Goal: Task Accomplishment & Management: Manage account settings

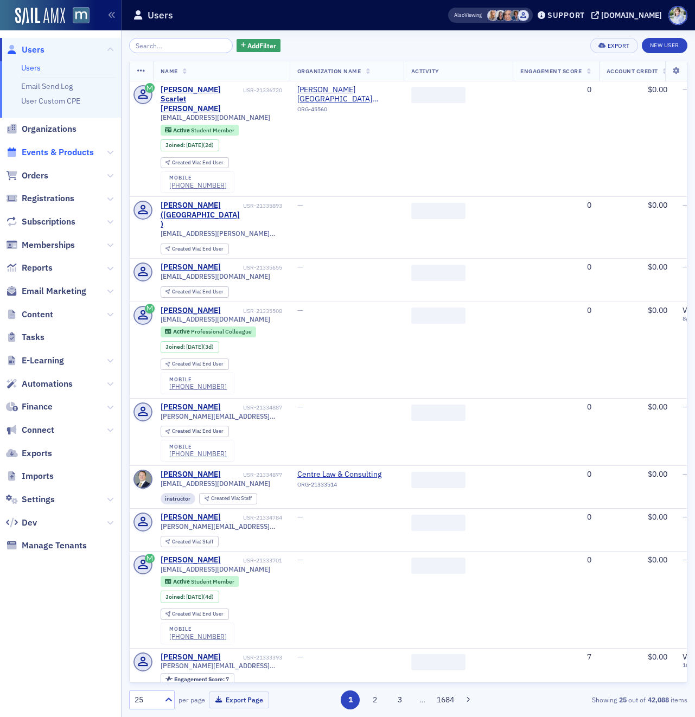
click at [58, 150] on span "Events & Products" at bounding box center [58, 152] width 72 height 12
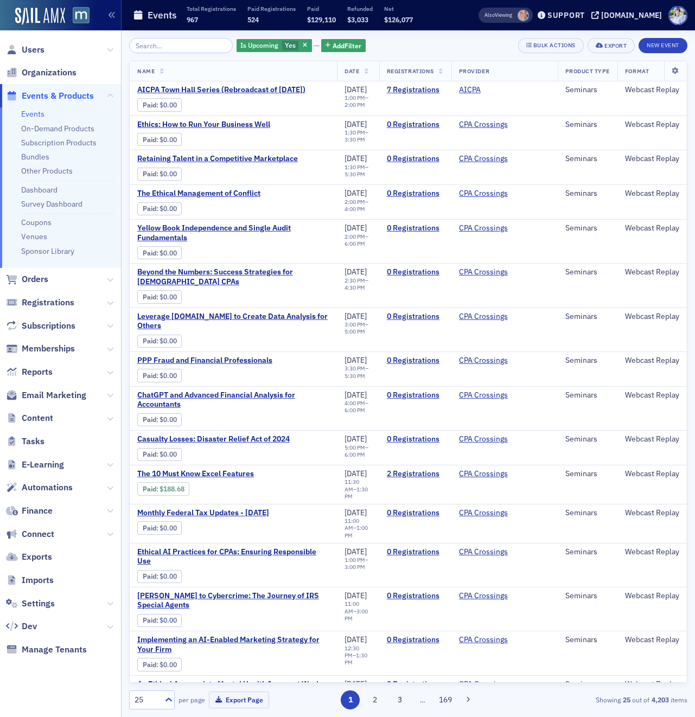
click at [392, 48] on div "Is Upcoming Yes Add Filter Bulk Actions Export New Event" at bounding box center [408, 45] width 558 height 15
click at [371, 72] on th "Date" at bounding box center [358, 71] width 42 height 20
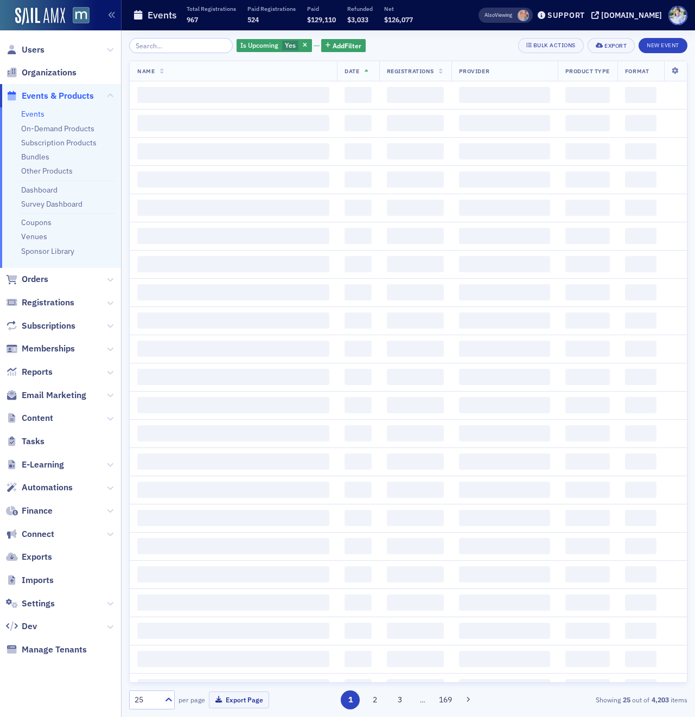
click at [371, 72] on th "Date" at bounding box center [358, 71] width 42 height 20
click at [408, 34] on div "Is Upcoming Yes Add Filter Bulk Actions Export New Event Name Date Registration…" at bounding box center [408, 373] width 558 height 687
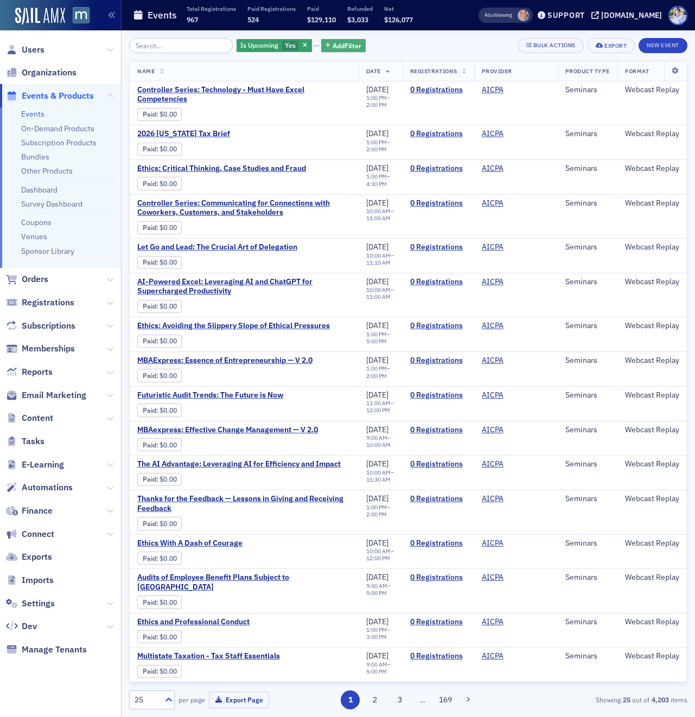
click at [334, 44] on span "Add Filter" at bounding box center [347, 46] width 29 height 10
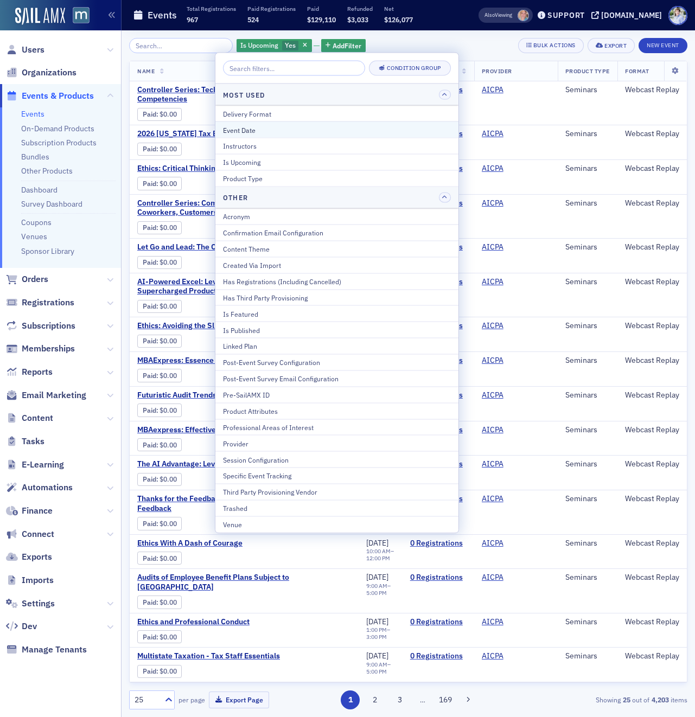
click at [253, 127] on div "Event Date" at bounding box center [337, 130] width 228 height 10
select select "8"
select select "2025"
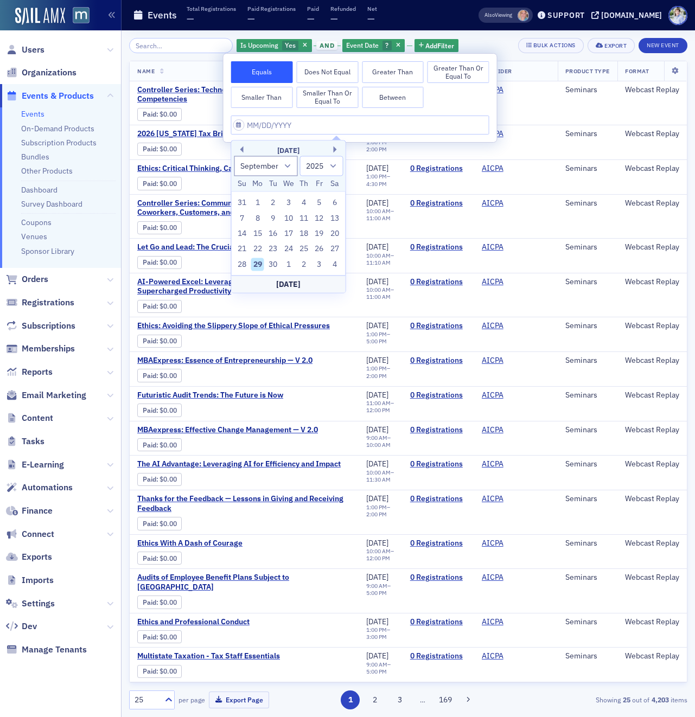
click at [256, 262] on div "29" at bounding box center [257, 264] width 13 height 13
type input "09/29/2025"
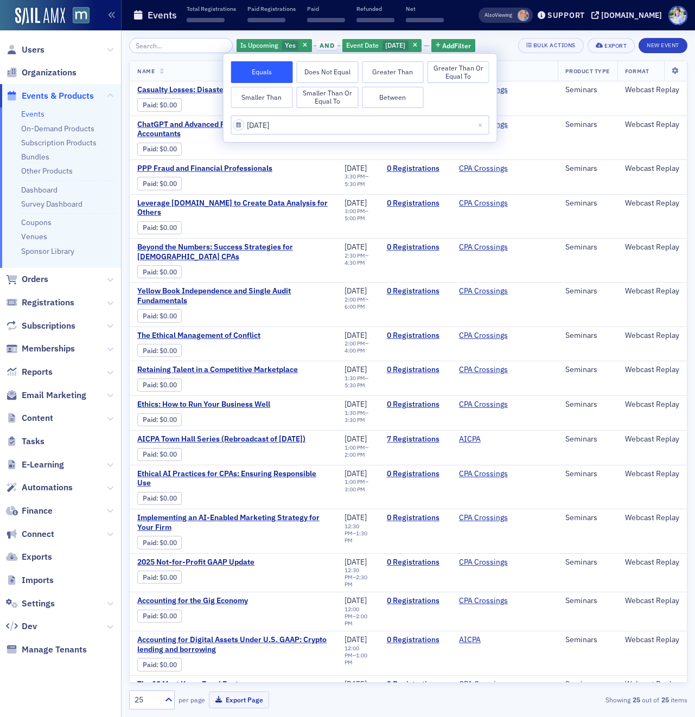
click at [365, 6] on p "Refunded" at bounding box center [375, 9] width 38 height 8
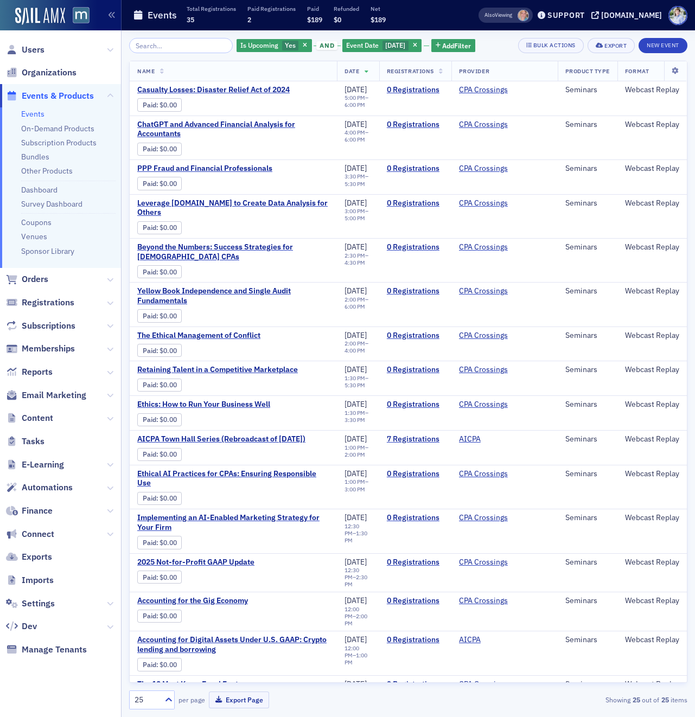
drag, startPoint x: 429, startPoint y: 53, endPoint x: 425, endPoint y: 57, distance: 5.8
click at [428, 54] on div "Is Upcoming Yes and Event Date 9/29/2025 Add Filter Bulk Actions Export New Eve…" at bounding box center [408, 374] width 558 height 672
click at [423, 61] on th "Registrations" at bounding box center [415, 71] width 72 height 20
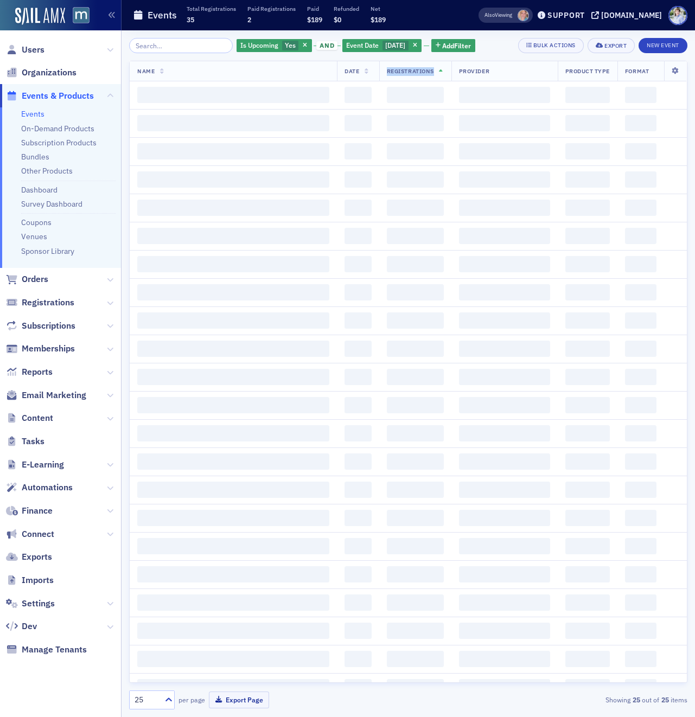
click at [423, 61] on th "Registrations" at bounding box center [415, 71] width 72 height 20
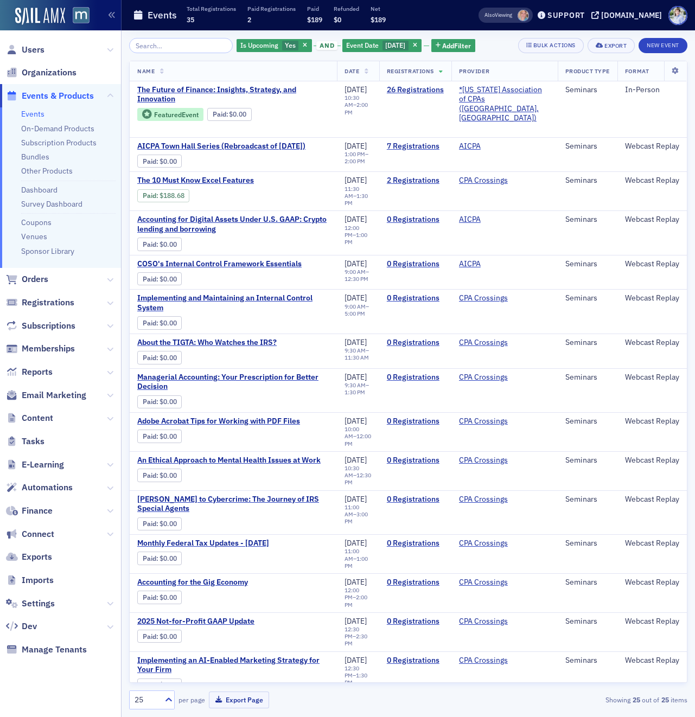
click at [439, 10] on div "Events Total Registrations 35 Paid Registrations 2 Paid $189 Refunded $0 Net $1…" at bounding box center [288, 15] width 311 height 29
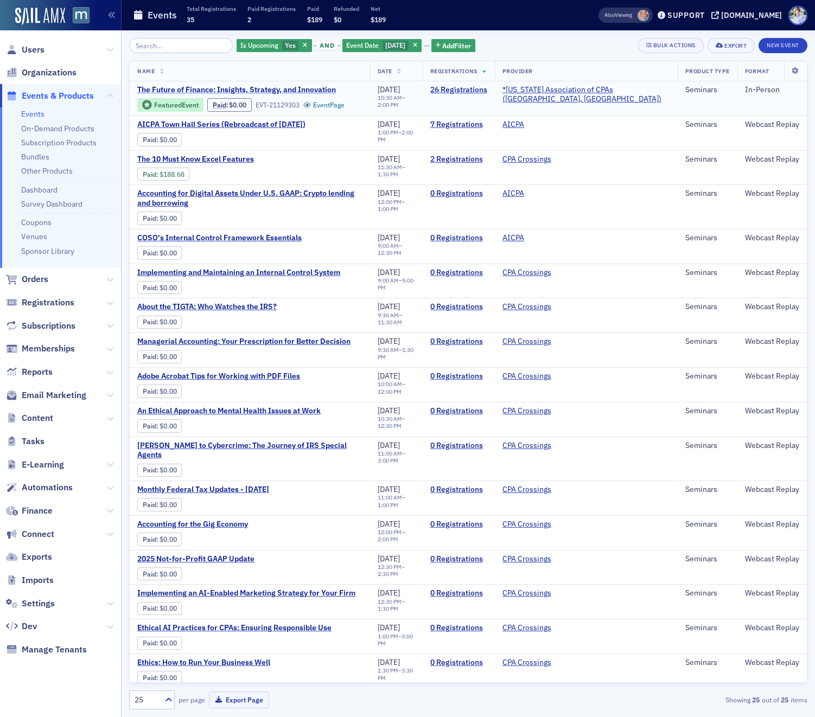
click at [264, 86] on span "The Future of Finance: Insights, Strategy, and Innovation" at bounding box center [236, 90] width 199 height 10
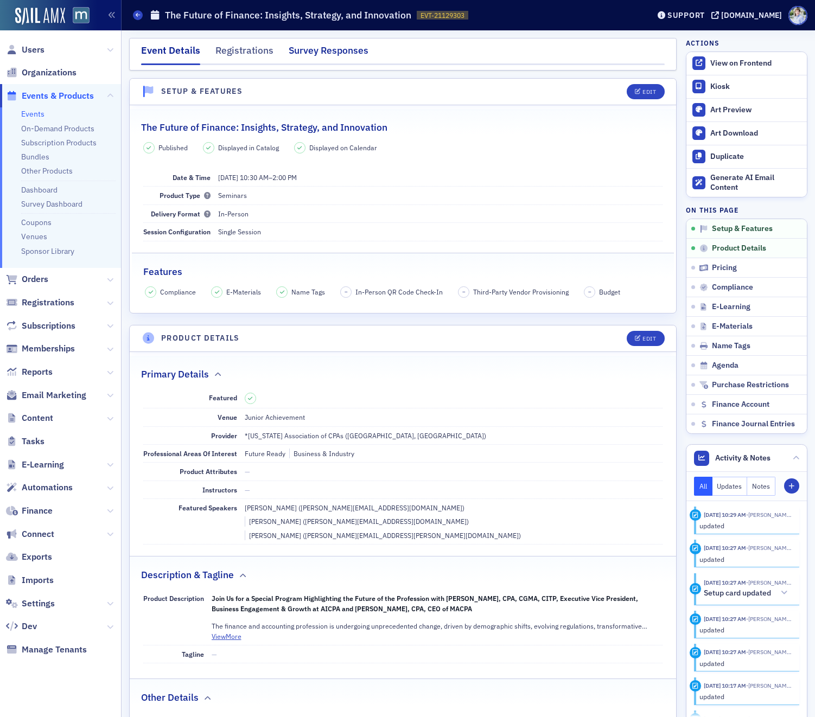
click at [313, 55] on div "Survey Responses" at bounding box center [329, 53] width 80 height 20
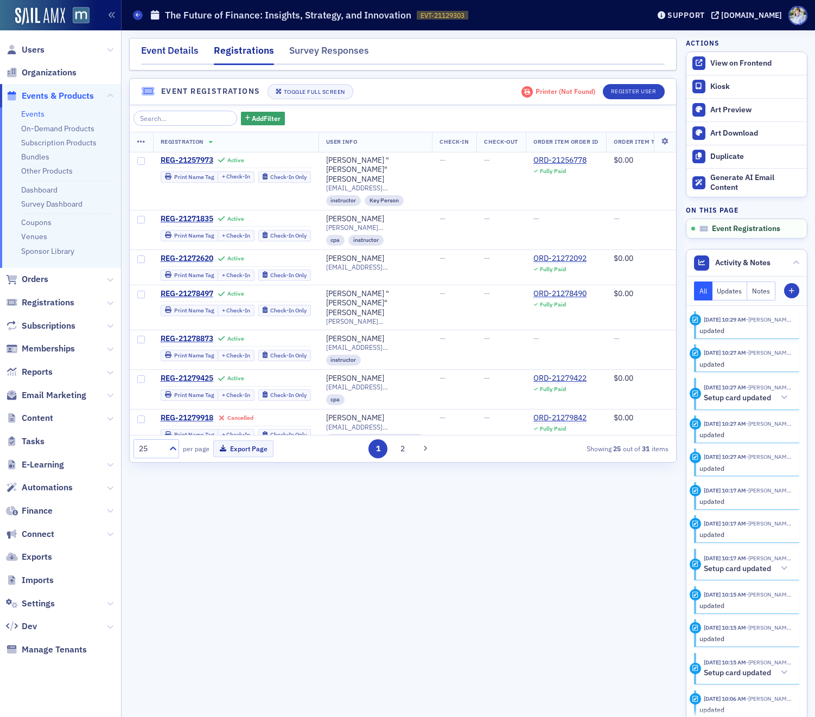
click at [177, 53] on div "Event Details" at bounding box center [170, 53] width 58 height 20
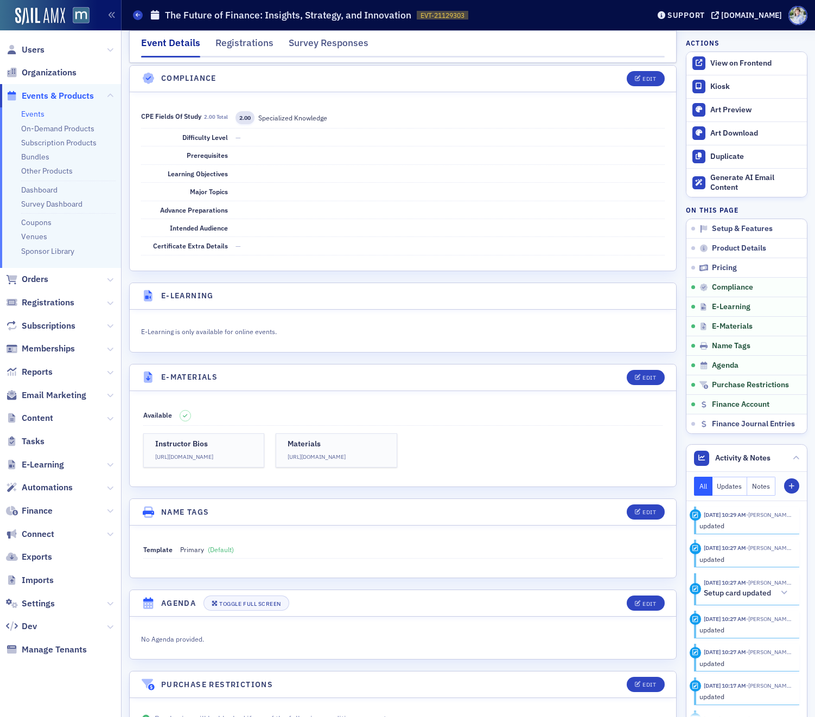
scroll to position [1329, 0]
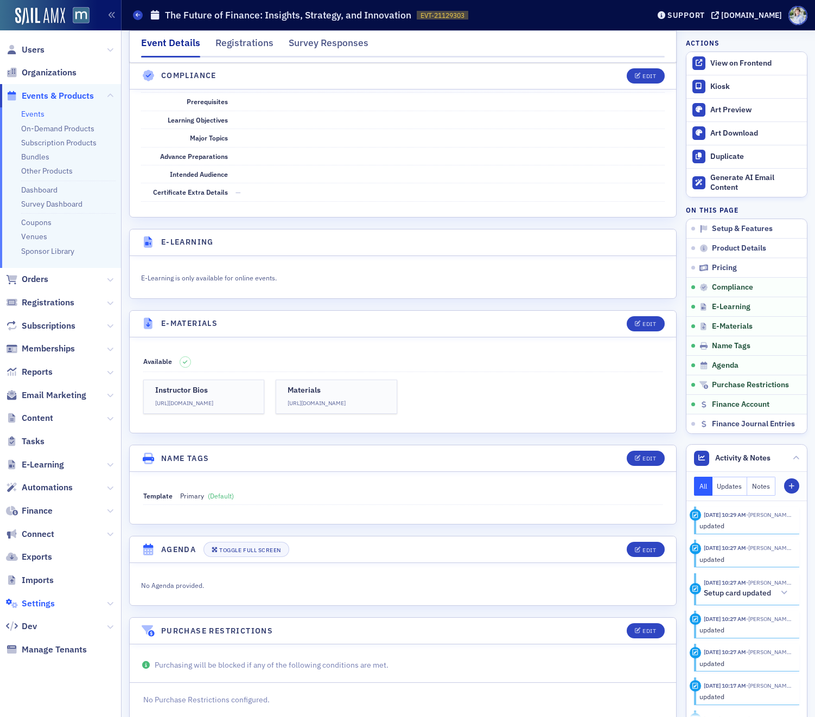
click at [30, 603] on span "Settings" at bounding box center [38, 604] width 33 height 12
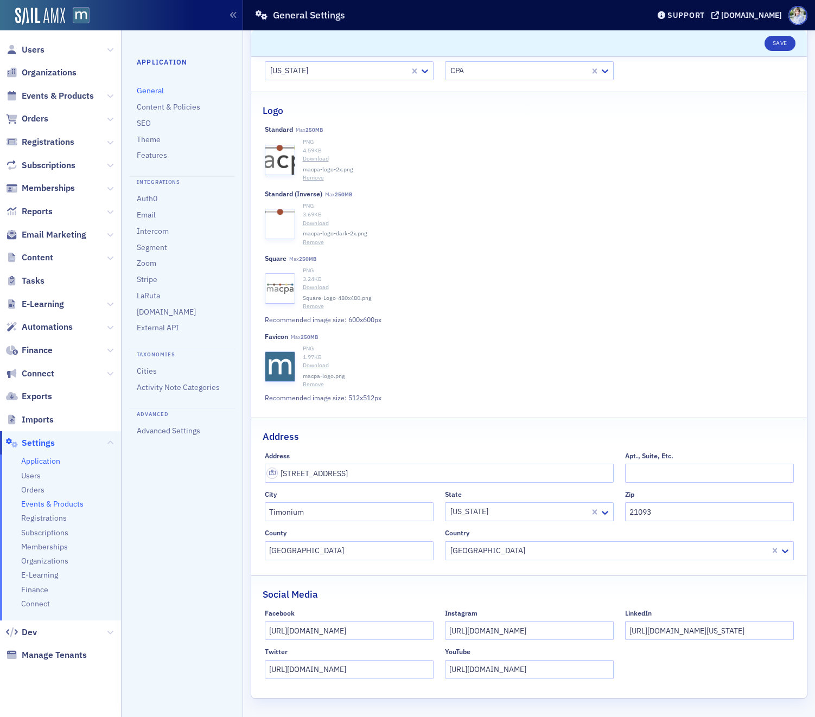
click at [30, 500] on span "Events & Products" at bounding box center [52, 504] width 62 height 10
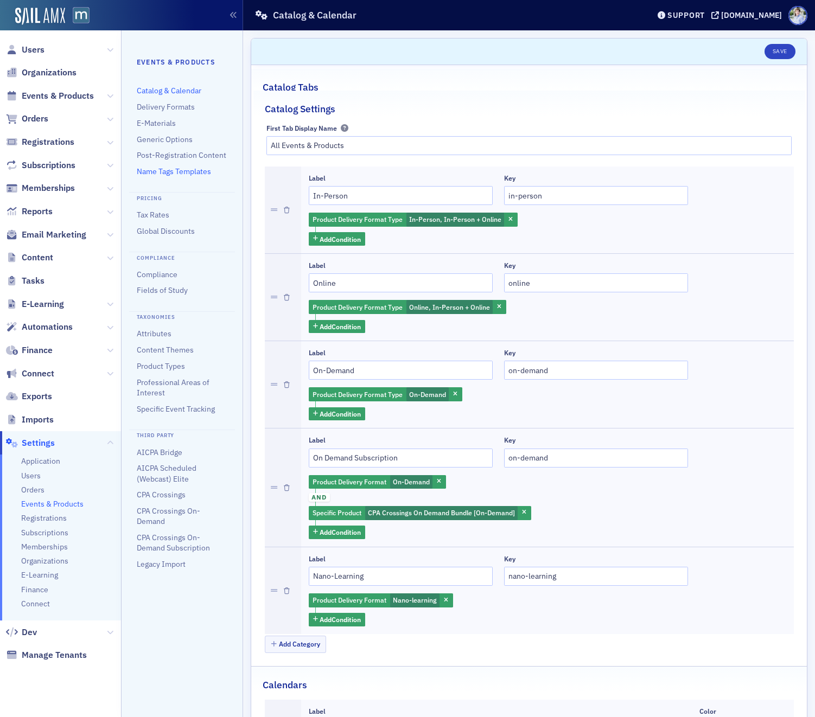
click at [152, 169] on link "Name Tags Templates" at bounding box center [174, 172] width 74 height 10
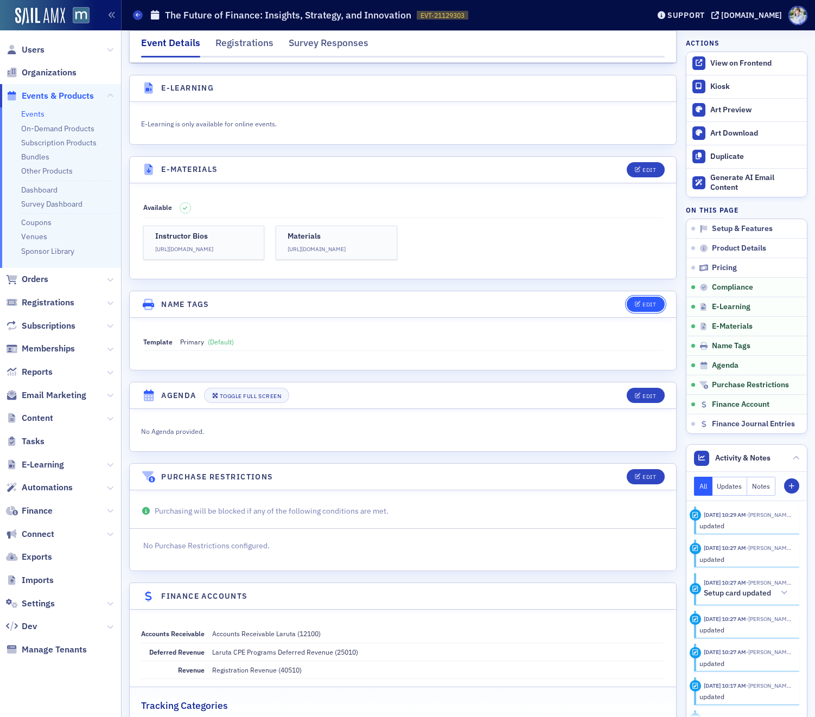
click at [641, 302] on span "Edit" at bounding box center [645, 305] width 21 height 6
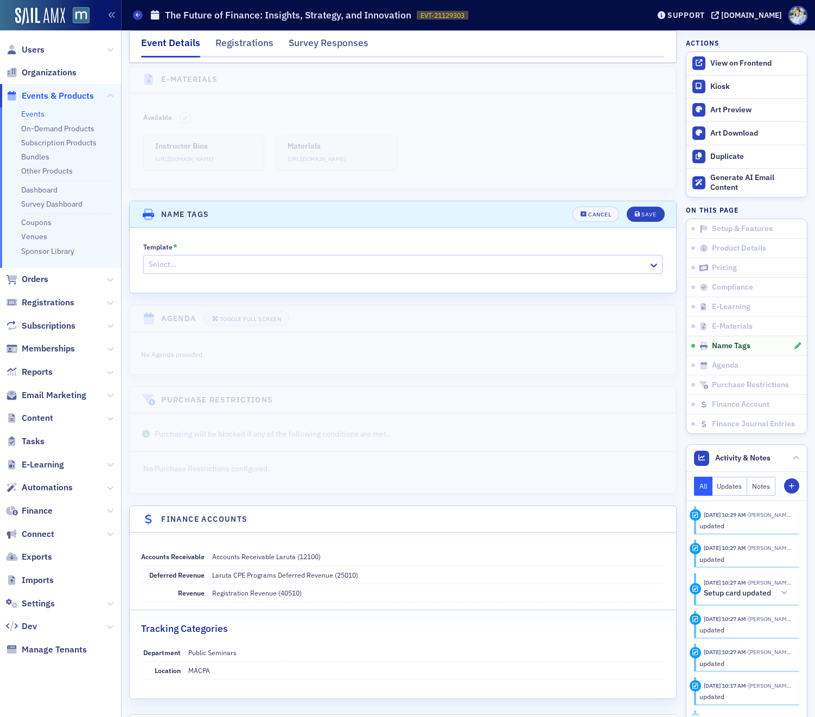
scroll to position [1576, 0]
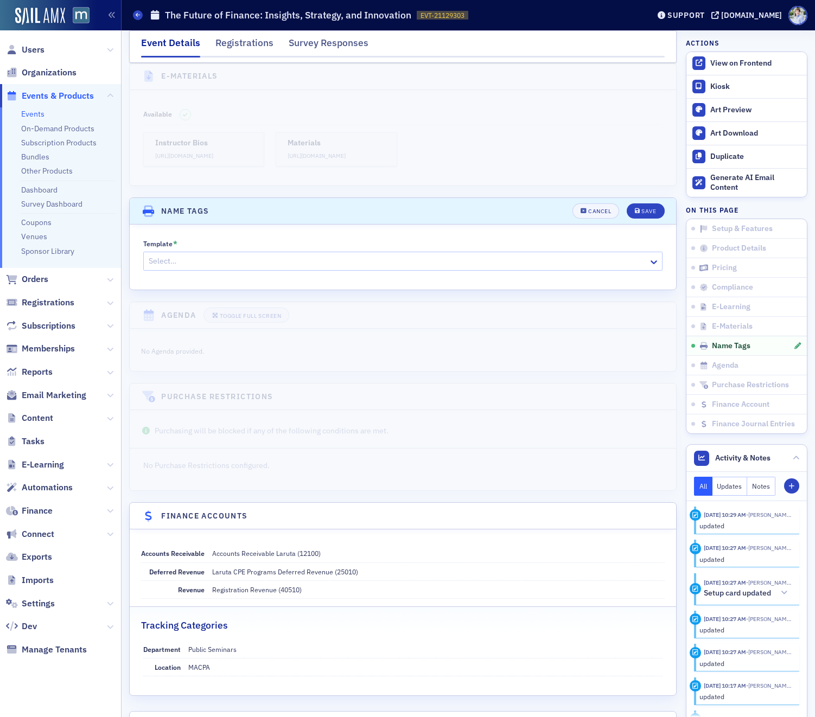
drag, startPoint x: 426, startPoint y: 258, endPoint x: 426, endPoint y: 247, distance: 10.9
click at [426, 257] on div "Template * Select…" at bounding box center [403, 257] width 546 height 65
click at [426, 240] on div "Template * Select…" at bounding box center [403, 255] width 520 height 31
click at [426, 254] on div at bounding box center [398, 261] width 500 height 14
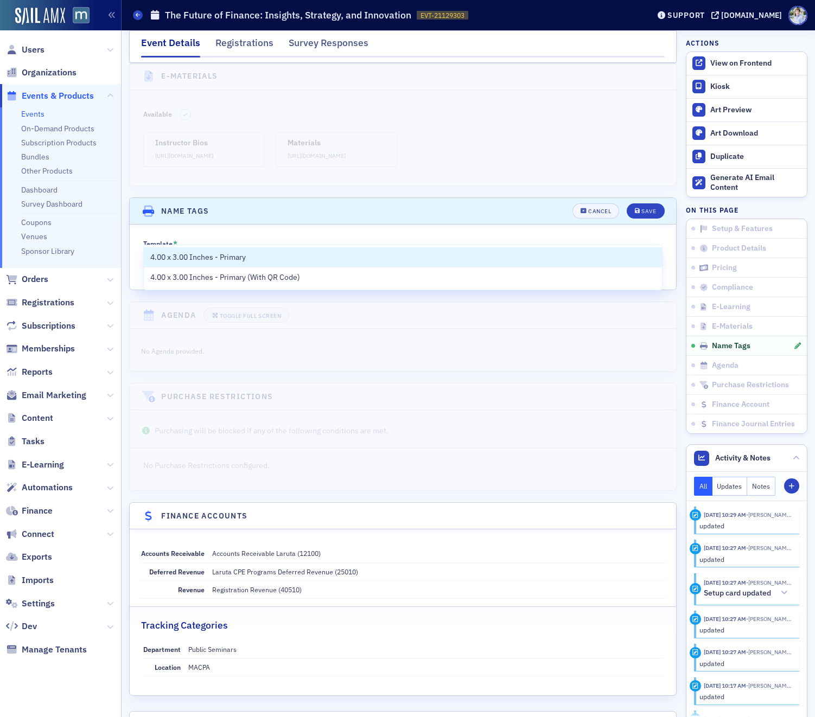
click at [521, 198] on header "Name Tags Cancel Save" at bounding box center [403, 211] width 546 height 27
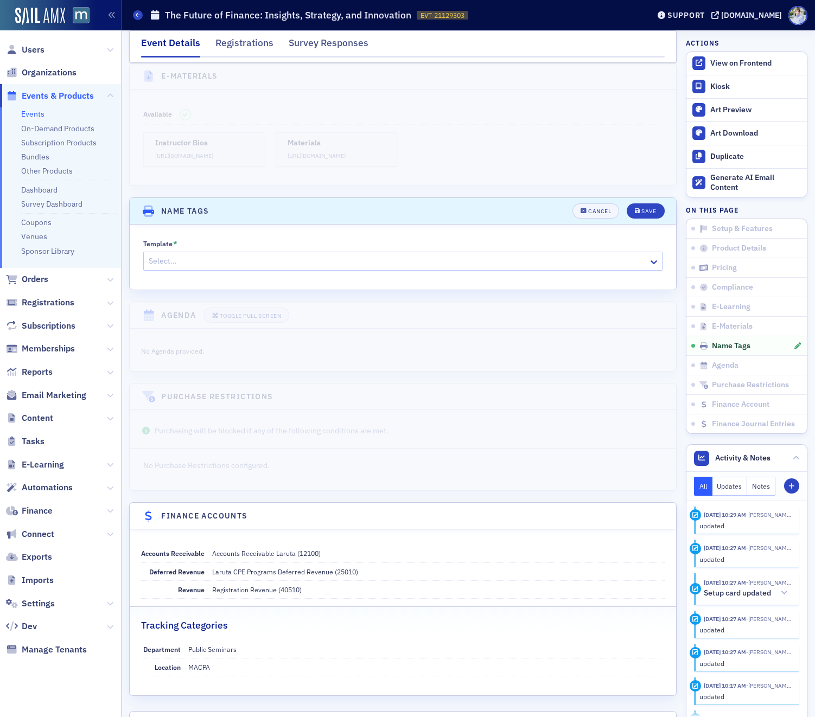
click at [603, 198] on header "Name Tags Cancel Save" at bounding box center [403, 211] width 546 height 27
click at [596, 208] on div "Cancel" at bounding box center [599, 211] width 23 height 6
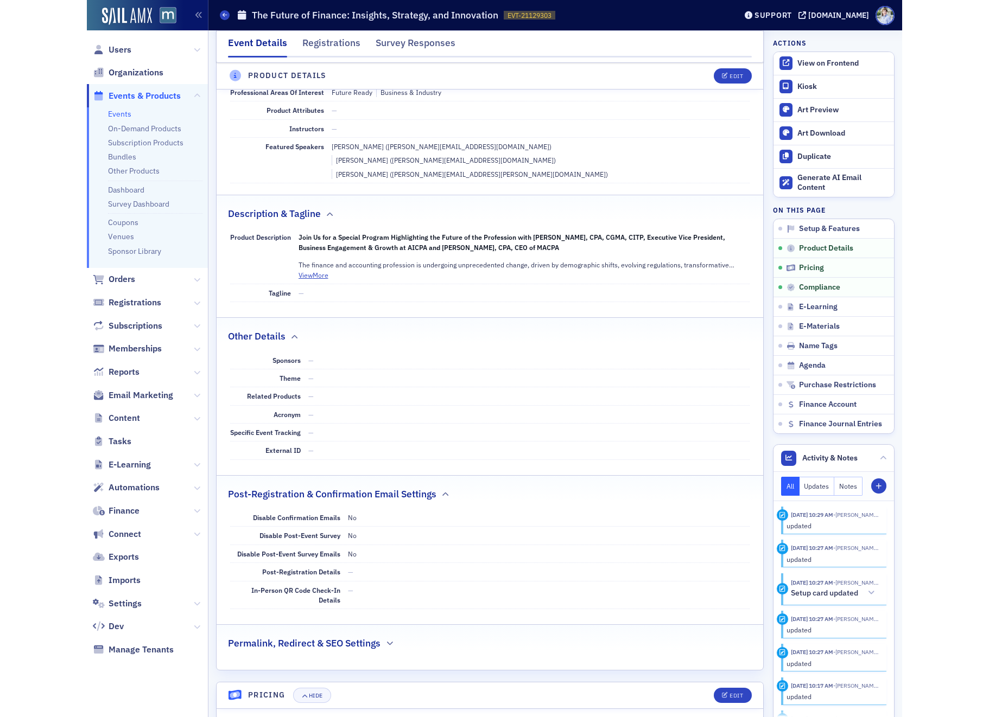
scroll to position [0, 0]
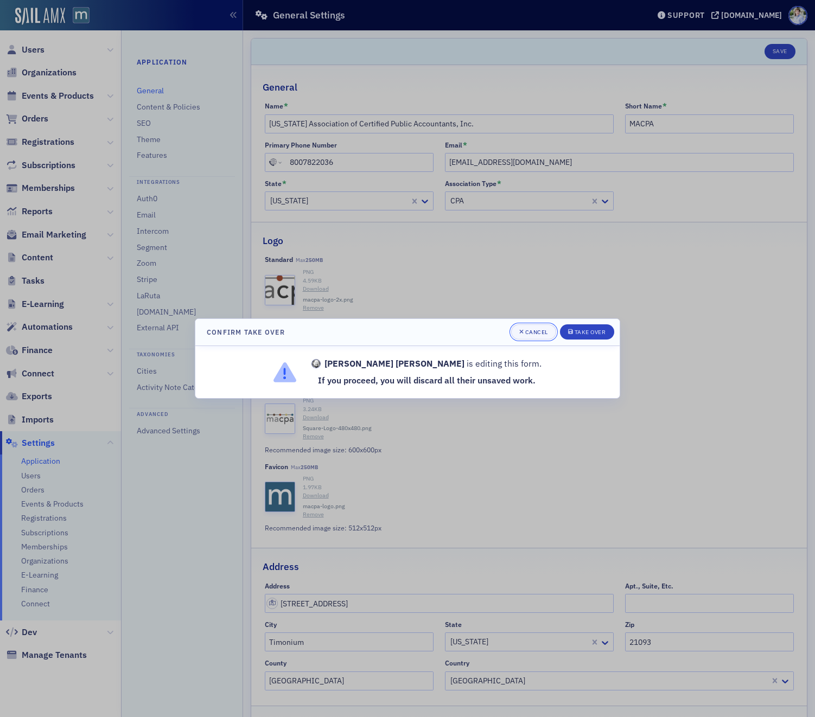
click at [532, 329] on div "Cancel" at bounding box center [536, 332] width 23 height 6
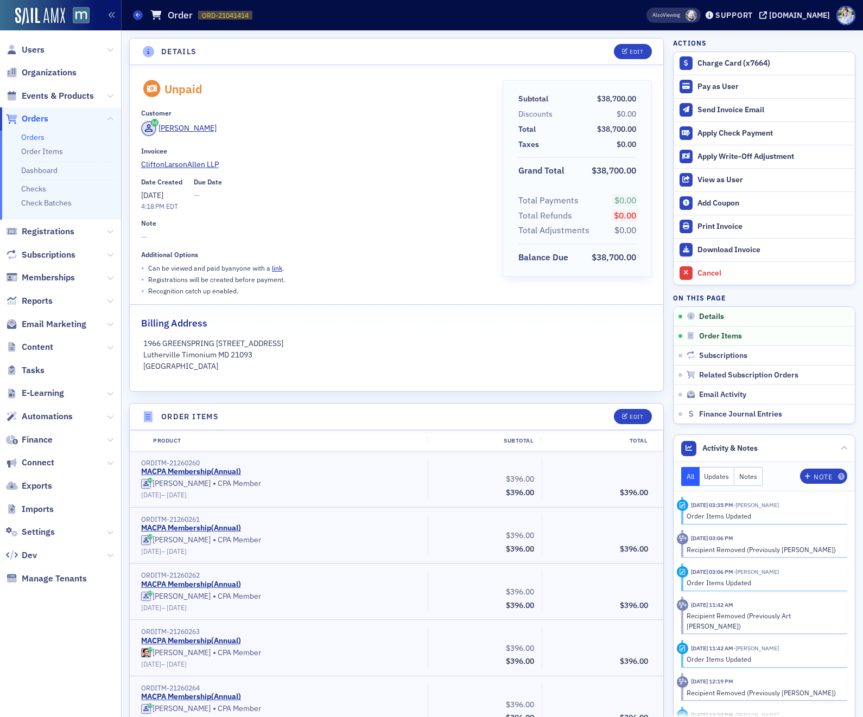
click at [384, 72] on div "Unpaid Customer Gina Hammersla Invoicee CliftonLarsonAllen LLP Date Created 7/1…" at bounding box center [396, 228] width 533 height 326
click at [423, 200] on div "Date Created 7/1/2025 4:18 PM EDT Due Date —" at bounding box center [314, 195] width 346 height 34
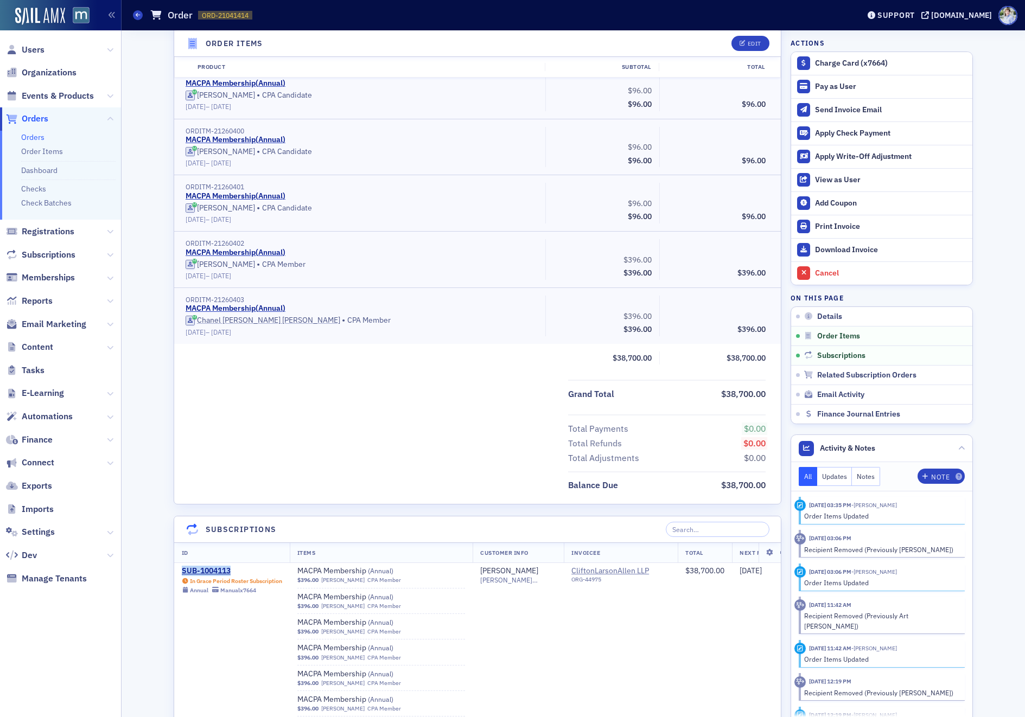
scroll to position [8184, 0]
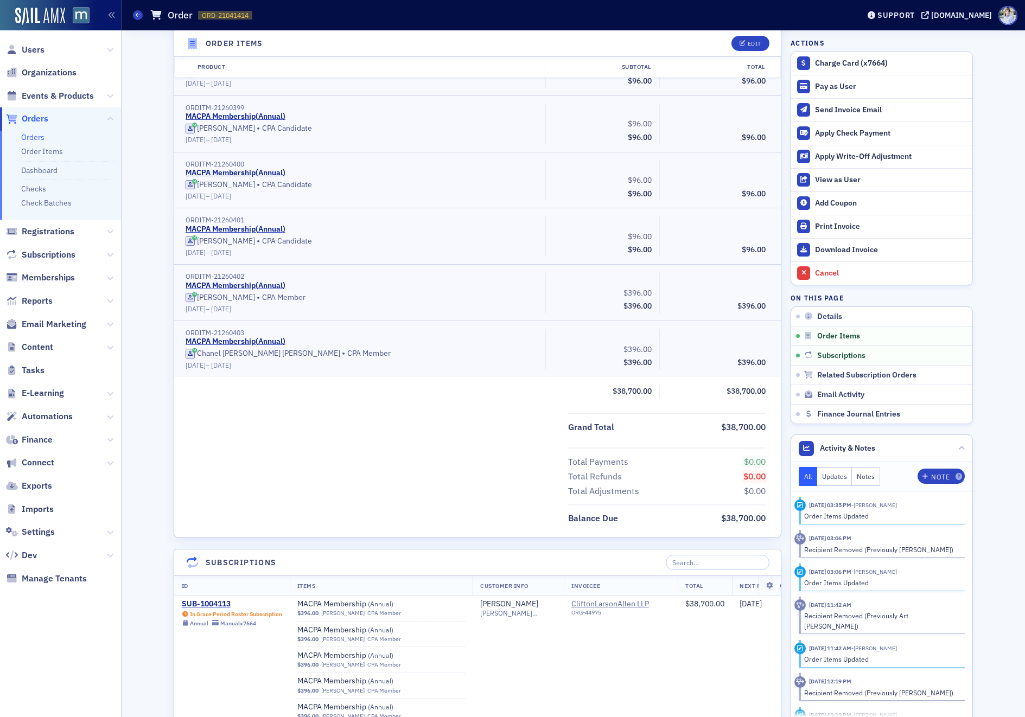
drag, startPoint x: 133, startPoint y: 283, endPoint x: 190, endPoint y: 377, distance: 109.8
click at [264, 423] on div "Grand Total $38,700.00" at bounding box center [477, 424] width 607 height 22
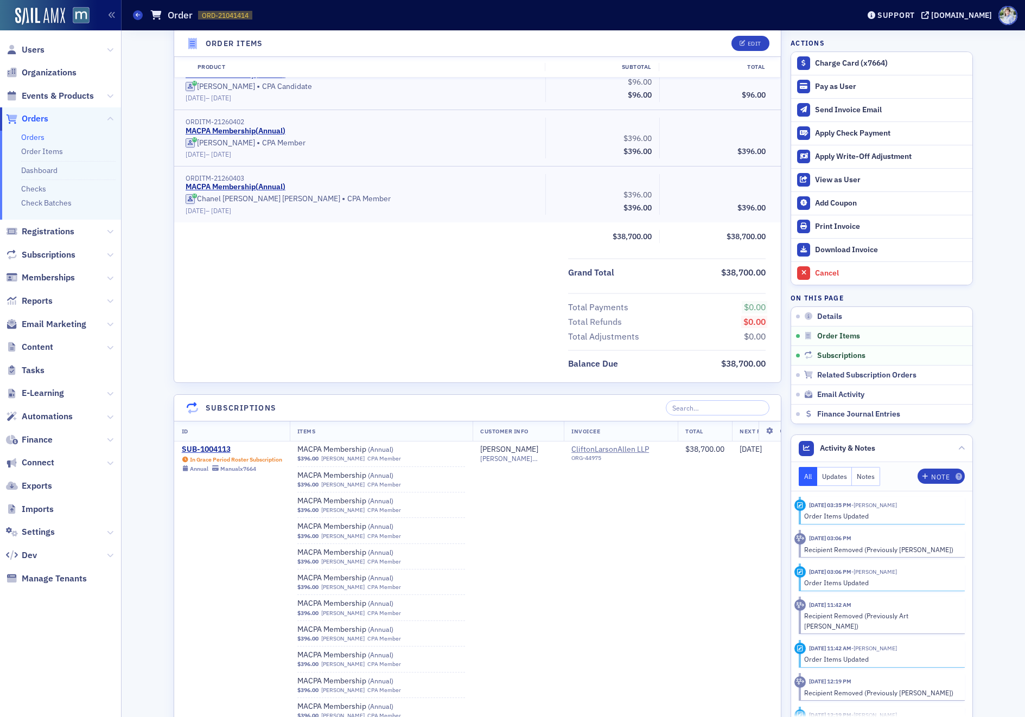
scroll to position [8343, 0]
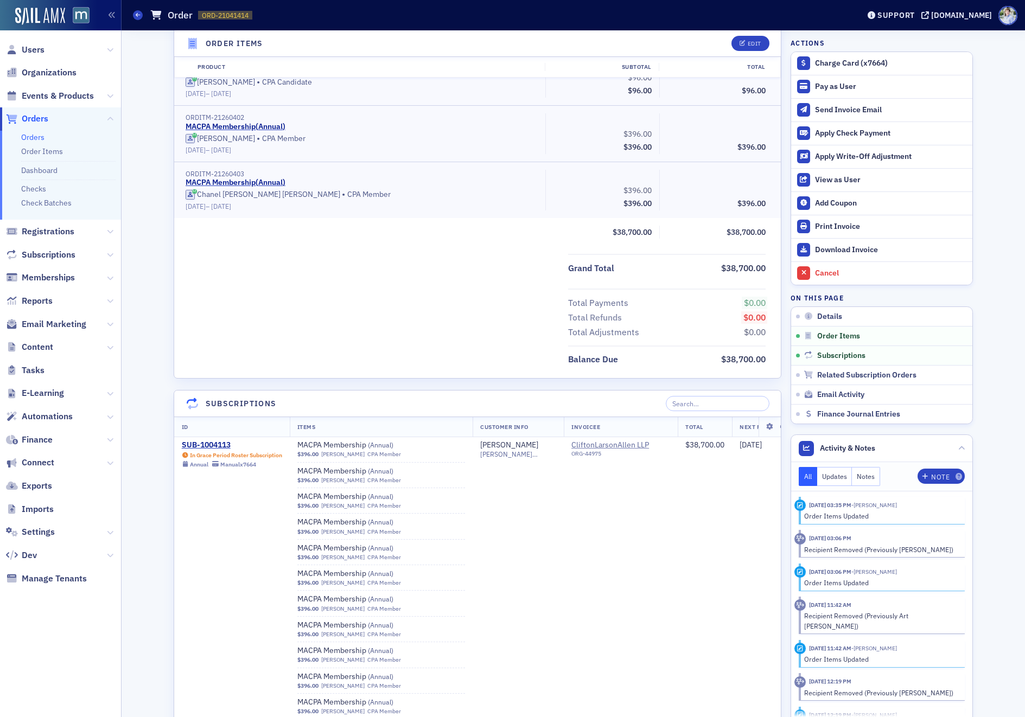
drag, startPoint x: 311, startPoint y: 299, endPoint x: 330, endPoint y: 294, distance: 19.1
click at [311, 299] on div "Total Payments $0.00 Total Refunds $0.00 Total Adjustments $0.00" at bounding box center [477, 314] width 607 height 51
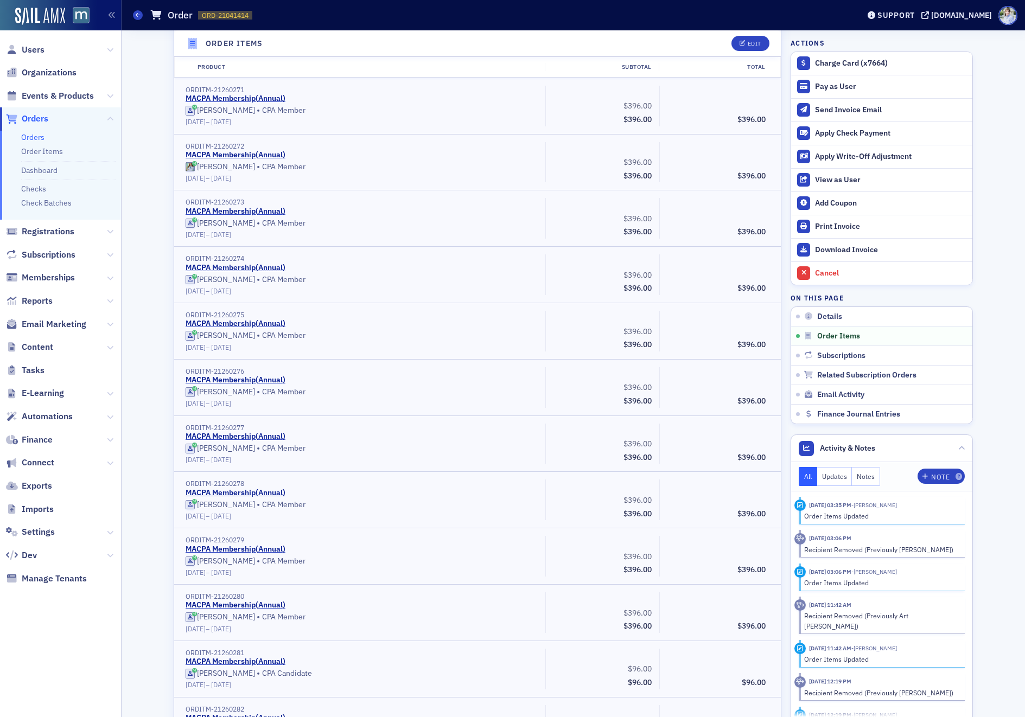
scroll to position [0, 0]
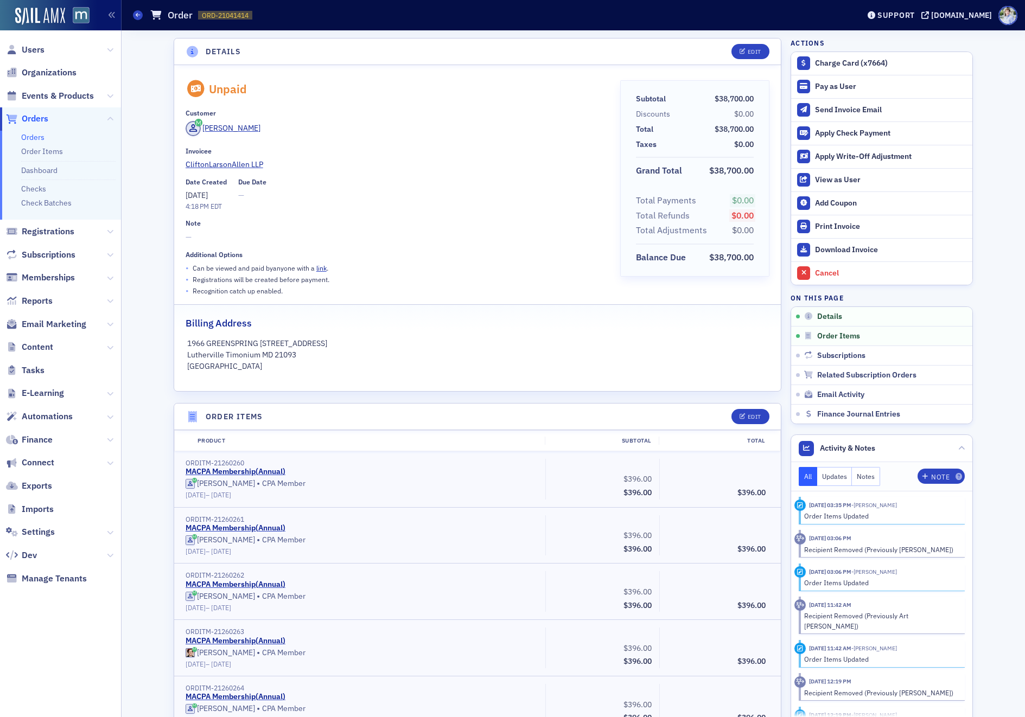
click at [358, 55] on header "Details Edit" at bounding box center [477, 52] width 607 height 27
click at [826, 269] on div "Cancel" at bounding box center [891, 274] width 152 height 10
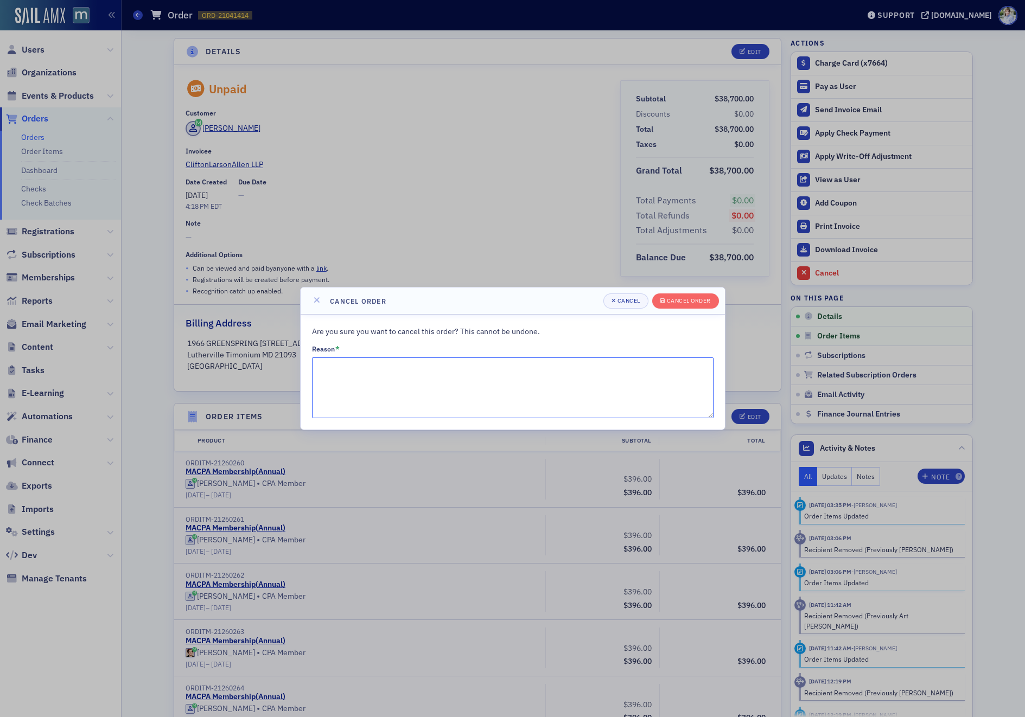
click at [377, 369] on textarea "Reason *" at bounding box center [512, 388] width 401 height 61
type textarea "Recreating order"
click at [696, 298] on div "Cancel order" at bounding box center [689, 301] width 44 height 6
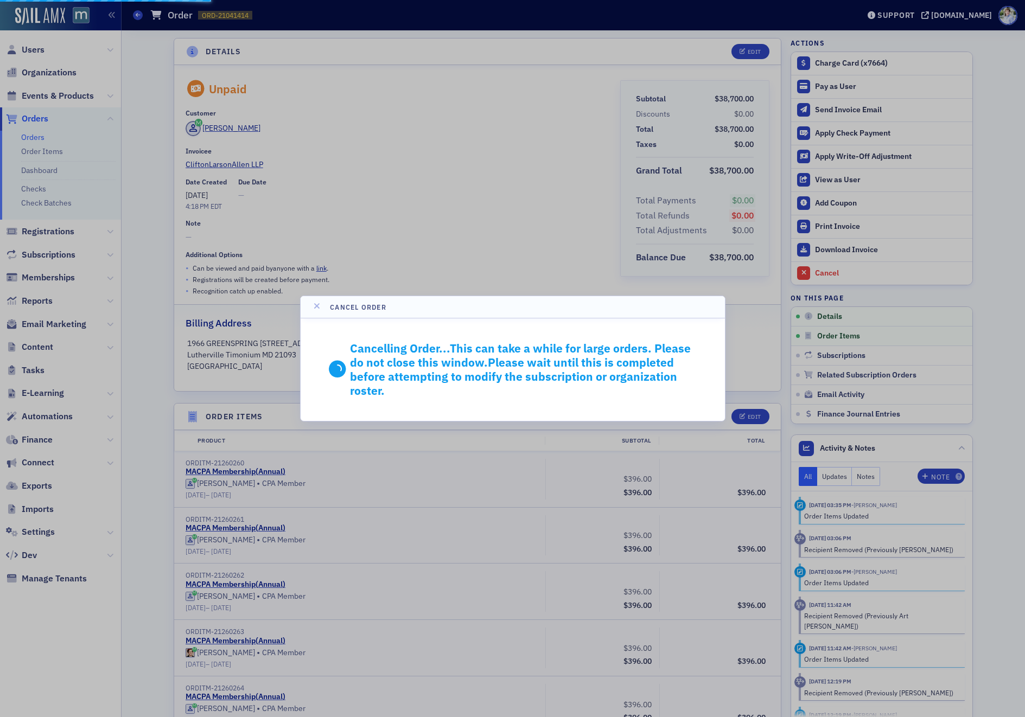
click at [441, 325] on div "Cancelling Order... This can take a while for large orders. Please do not close…" at bounding box center [513, 369] width 424 height 103
click at [498, 343] on div "Cancelling Order... This can take a while for large orders. Please do not close…" at bounding box center [524, 369] width 348 height 57
drag, startPoint x: 413, startPoint y: 315, endPoint x: 356, endPoint y: 311, distance: 57.7
click at [413, 315] on header "Cancel order" at bounding box center [513, 307] width 424 height 22
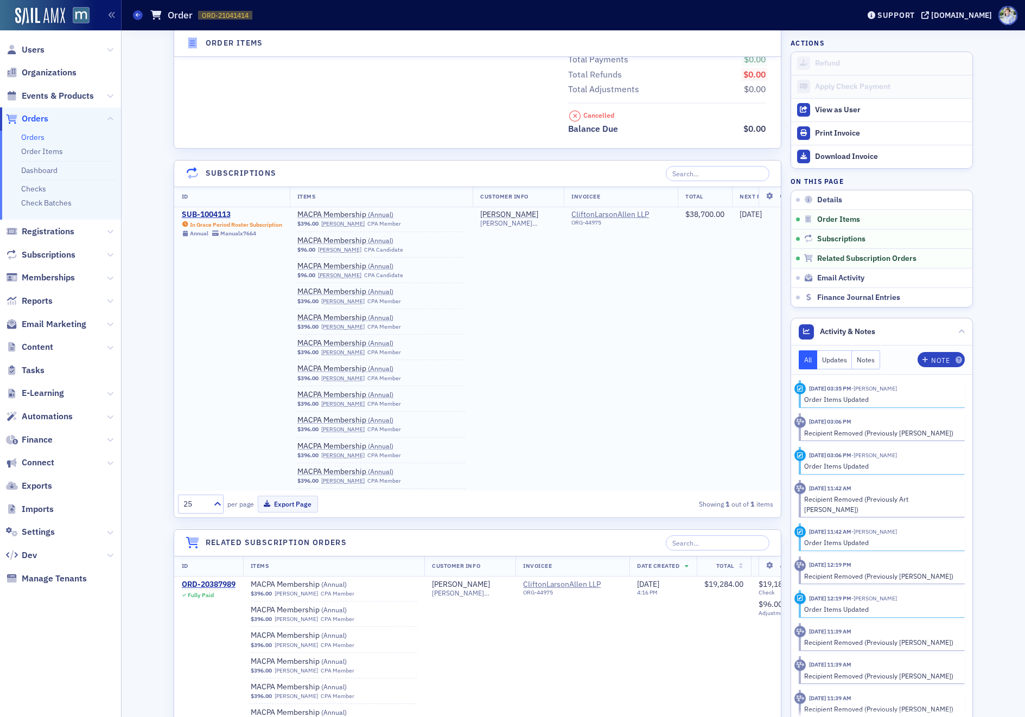
scroll to position [2280, 0]
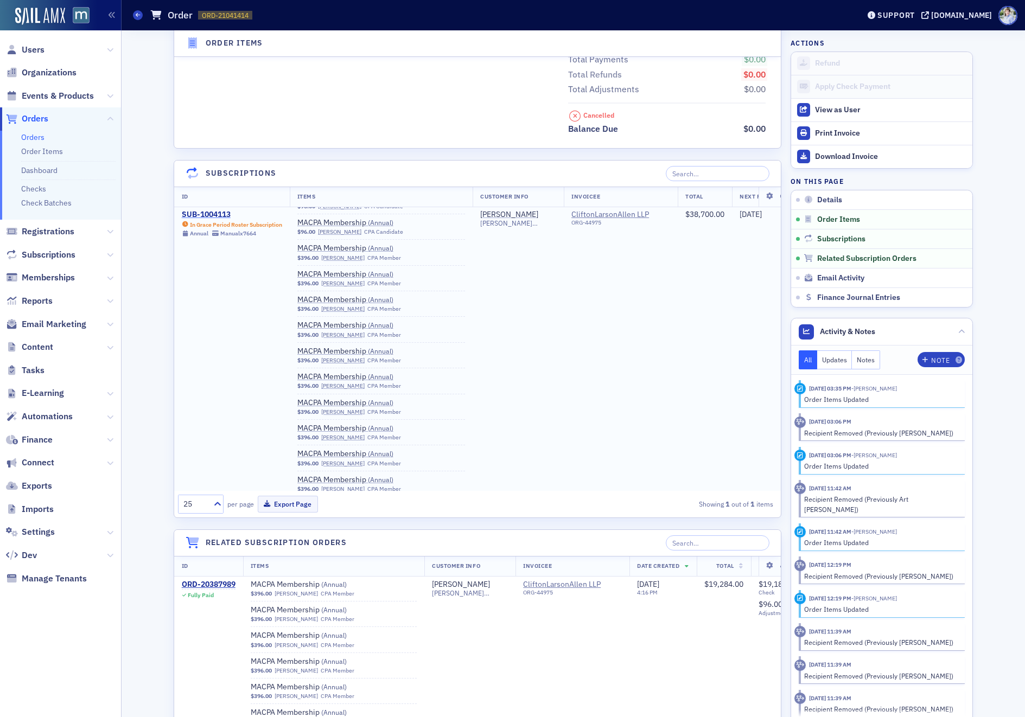
click at [215, 212] on div "SUB-1004113" at bounding box center [232, 215] width 100 height 10
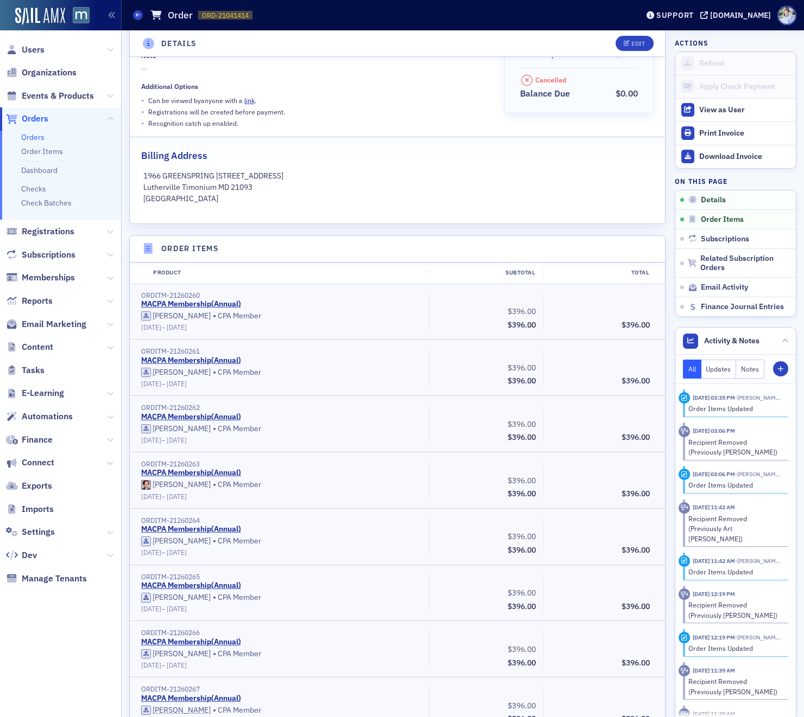
scroll to position [0, 0]
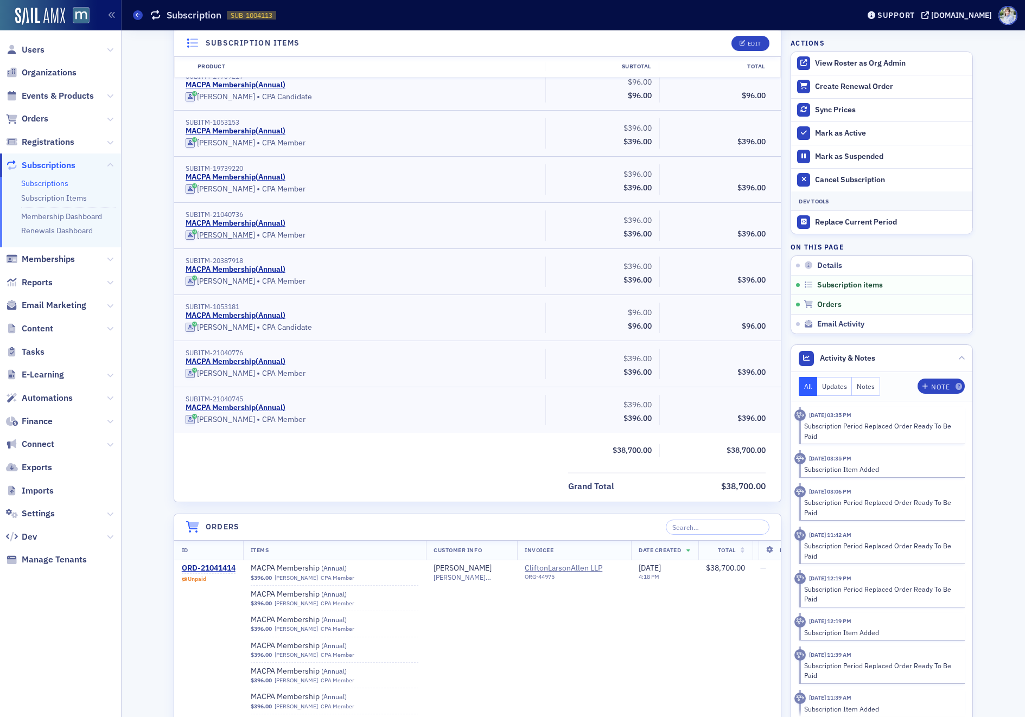
scroll to position [6604, 0]
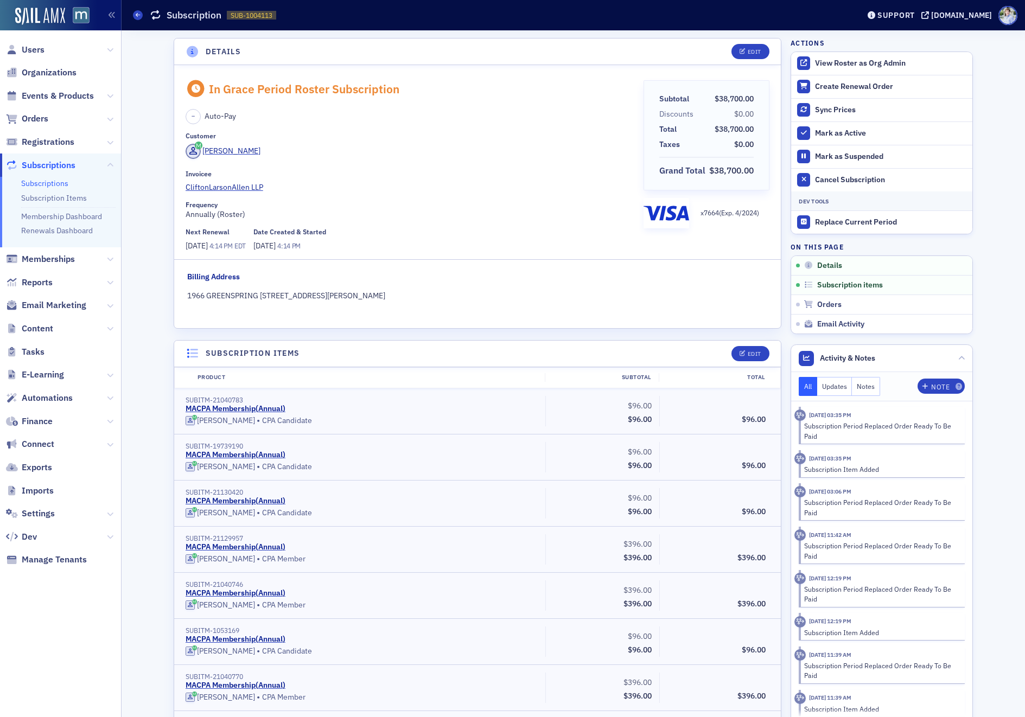
click at [359, 220] on div "Frequency Annually (Roster)" at bounding box center [411, 211] width 450 height 20
click at [832, 87] on div "Create Renewal Order" at bounding box center [891, 87] width 152 height 10
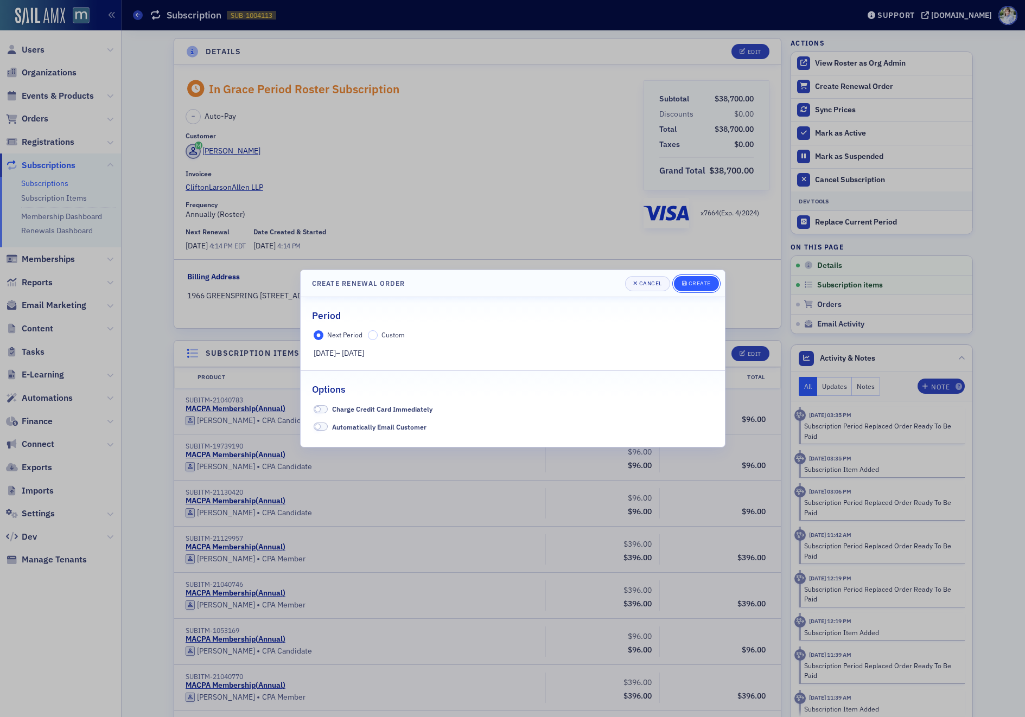
click at [705, 283] on div "Create" at bounding box center [699, 283] width 22 height 6
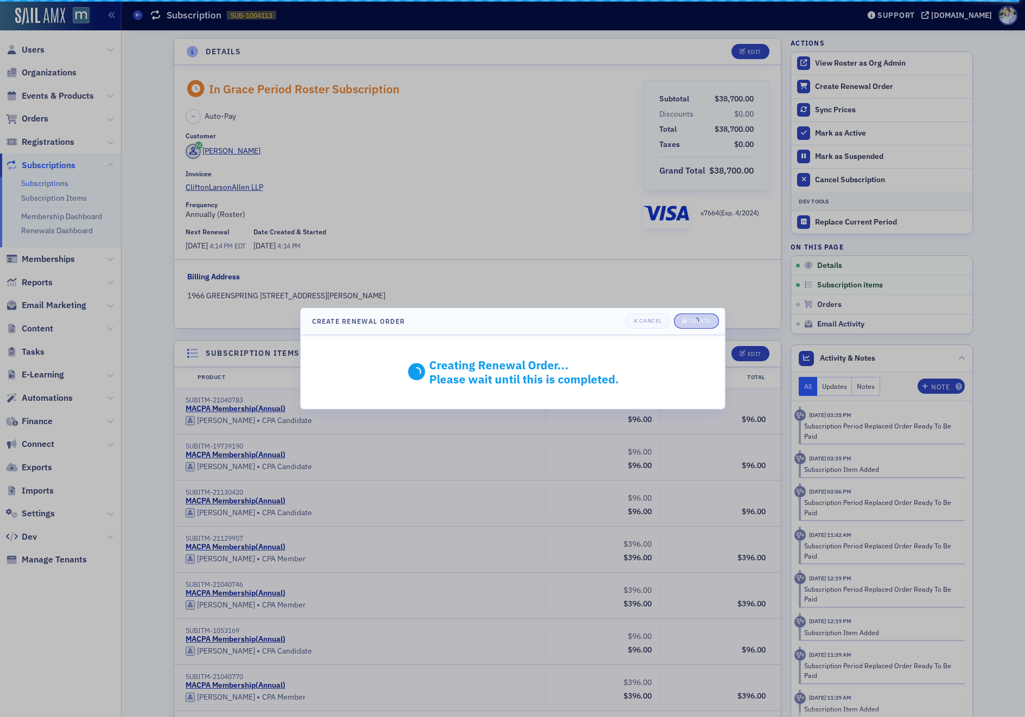
click at [504, 339] on div "Creating Renewal Order... Please wait until this is completed." at bounding box center [513, 372] width 424 height 74
click at [493, 343] on div "Creating Renewal Order... Please wait until this is completed." at bounding box center [513, 372] width 424 height 74
click at [543, 328] on header "Create Renewal Order Cancel Create" at bounding box center [513, 321] width 424 height 27
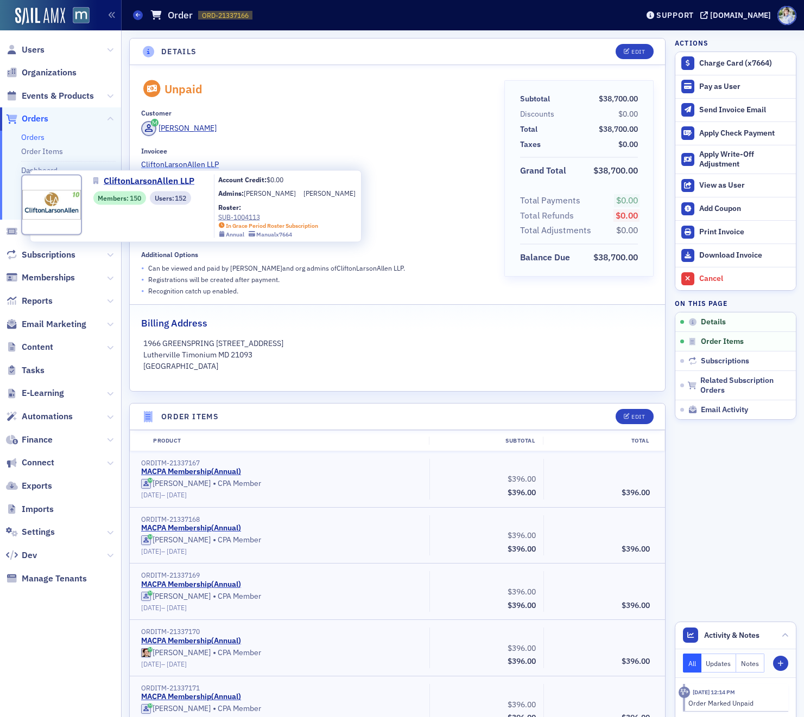
click at [165, 164] on span "CliftonLarsonAllen LLP" at bounding box center [190, 164] width 99 height 11
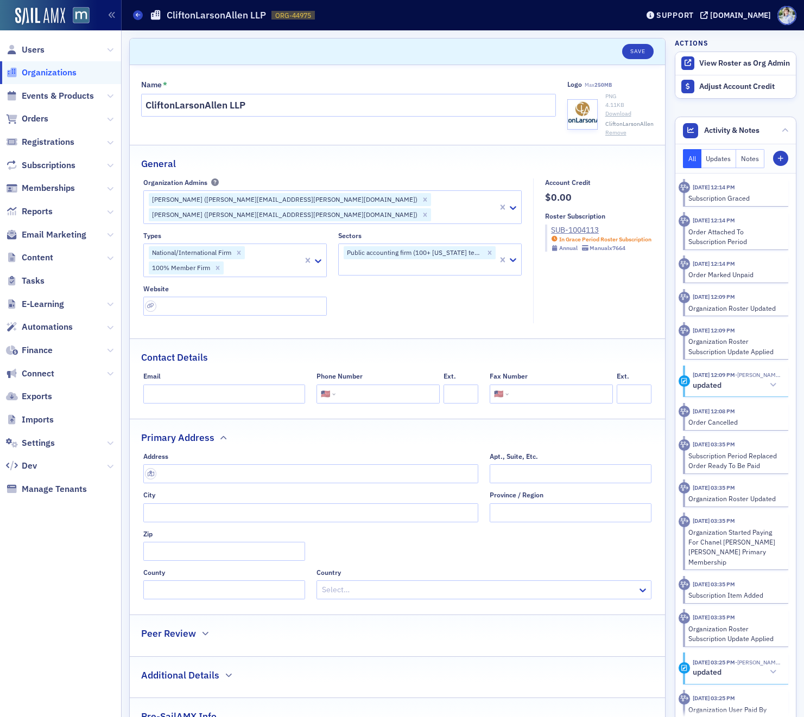
select select "US"
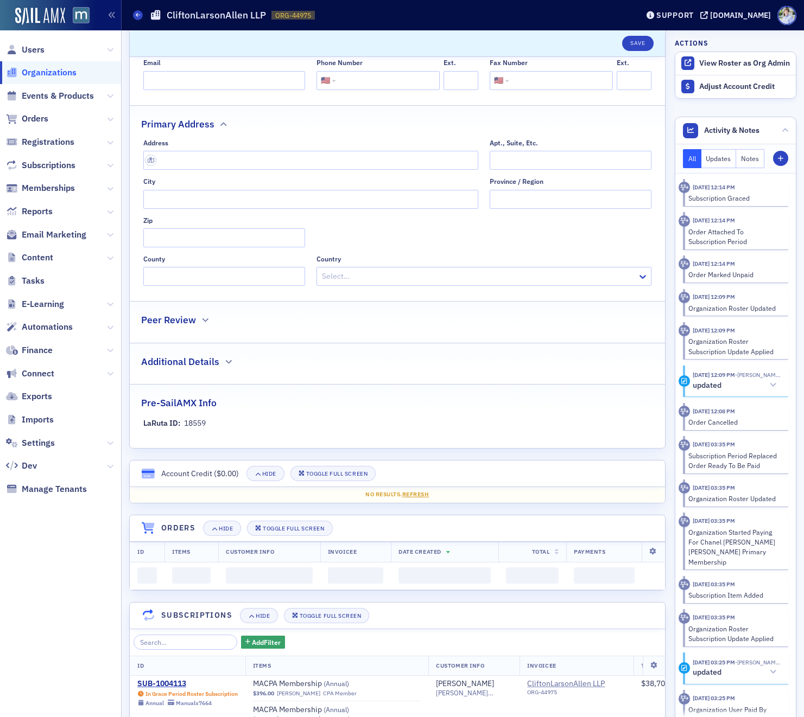
scroll to position [271, 0]
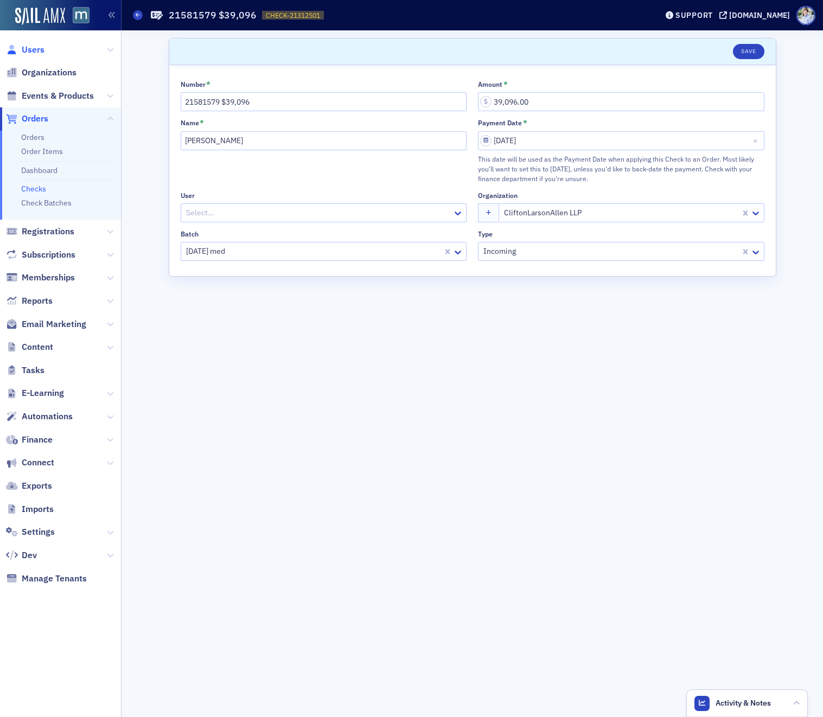
click at [36, 47] on span "Users" at bounding box center [33, 50] width 23 height 12
click at [800, 15] on span at bounding box center [805, 15] width 19 height 19
drag, startPoint x: 813, startPoint y: 36, endPoint x: 799, endPoint y: 36, distance: 14.6
click at [813, 36] on span "My Profile" at bounding box center [795, 34] width 42 height 10
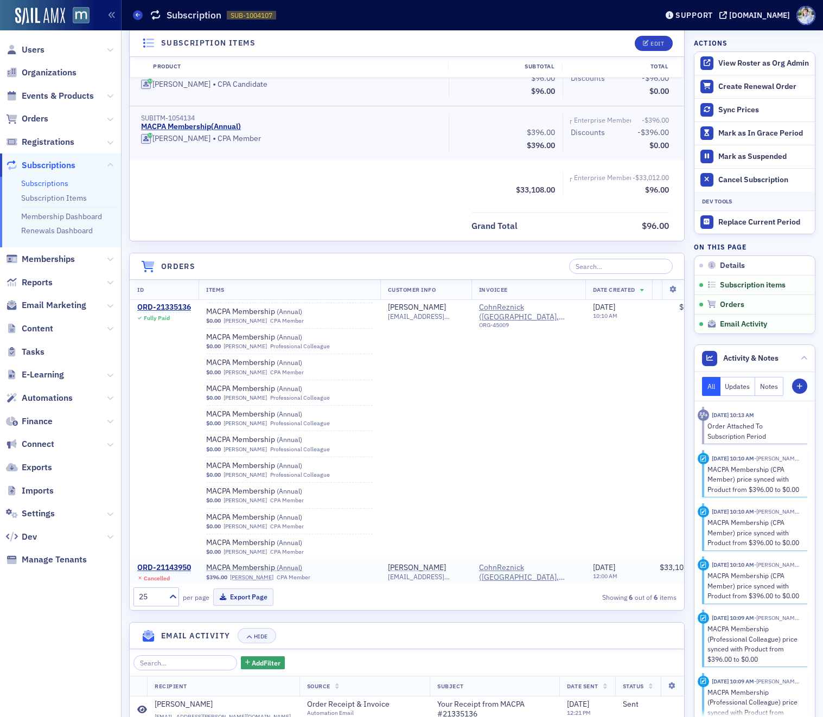
scroll to position [3383, 0]
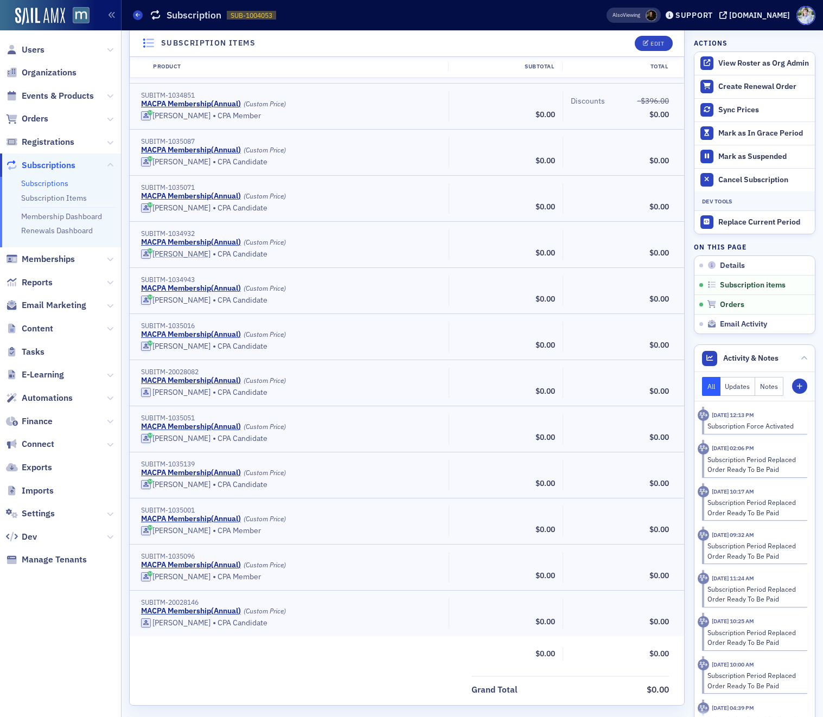
scroll to position [11908, 0]
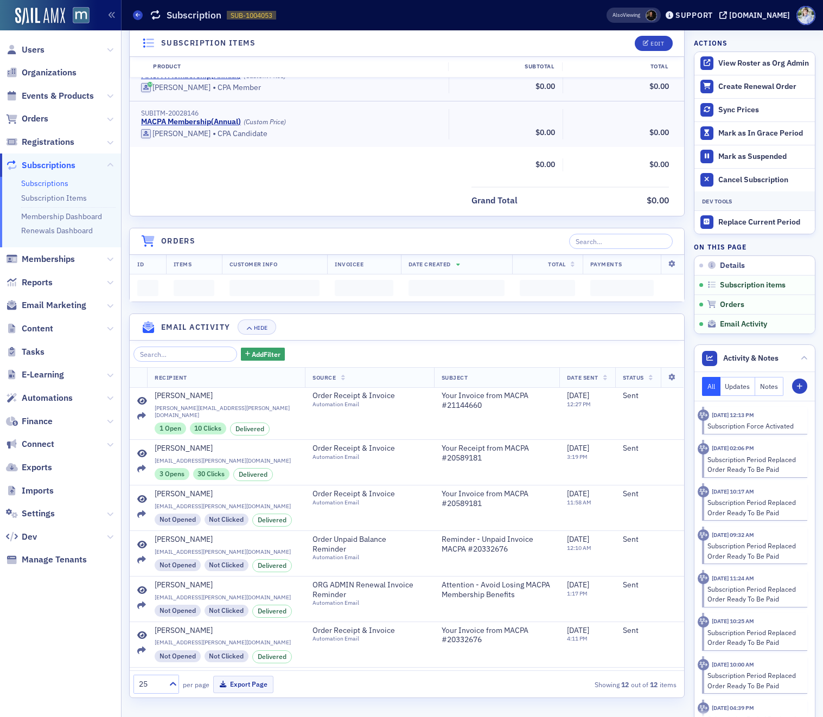
click at [339, 201] on div "Grand Total $0.00" at bounding box center [407, 198] width 554 height 22
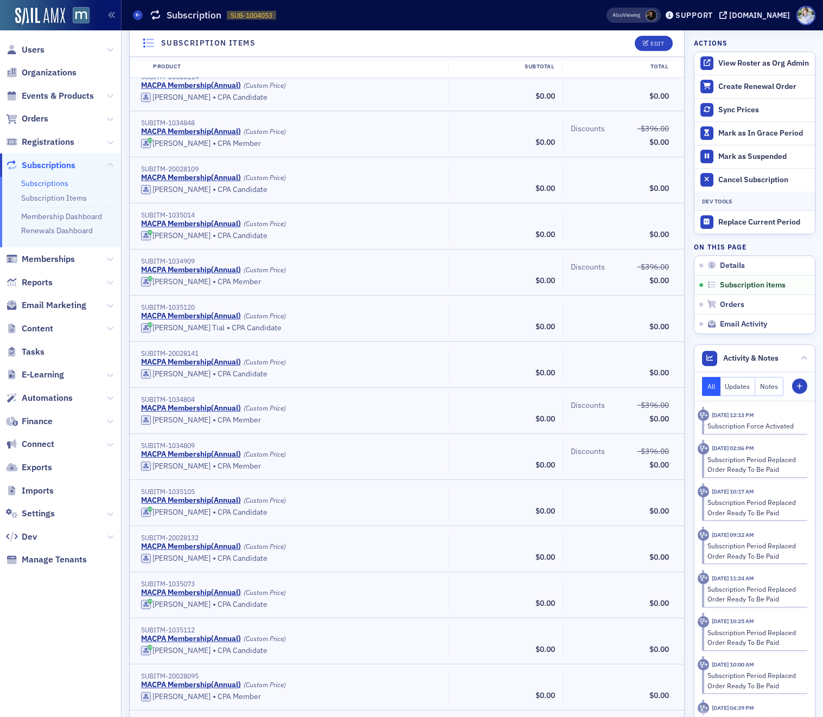
scroll to position [10007, 0]
drag, startPoint x: 306, startPoint y: 36, endPoint x: 403, endPoint y: 126, distance: 132.1
click at [307, 38] on header "Subscription items Edit" at bounding box center [407, 43] width 554 height 27
click at [403, 126] on div "SUBITM-1034939" at bounding box center [291, 123] width 300 height 8
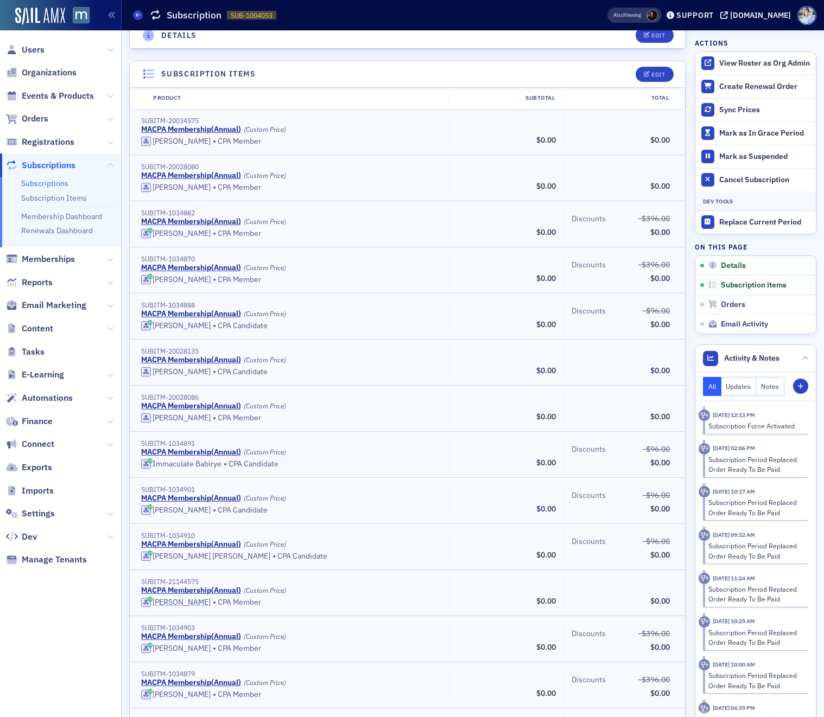
scroll to position [0, 0]
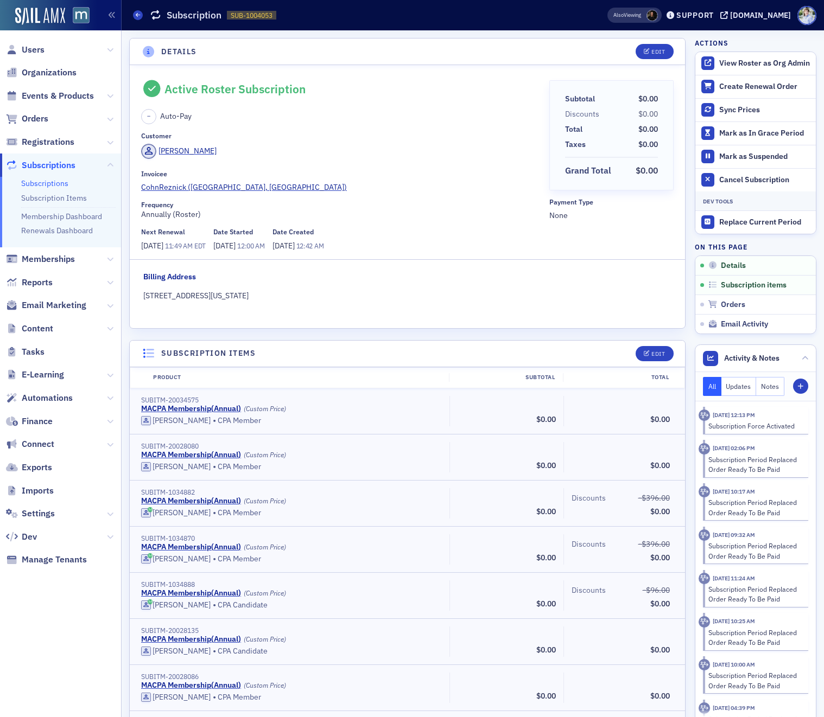
click at [314, 70] on div "Active Roster Subscription – Auto-Pay Customer [PERSON_NAME] Invoicee CohnRezni…" at bounding box center [407, 196] width 555 height 263
